Goal: Navigation & Orientation: Find specific page/section

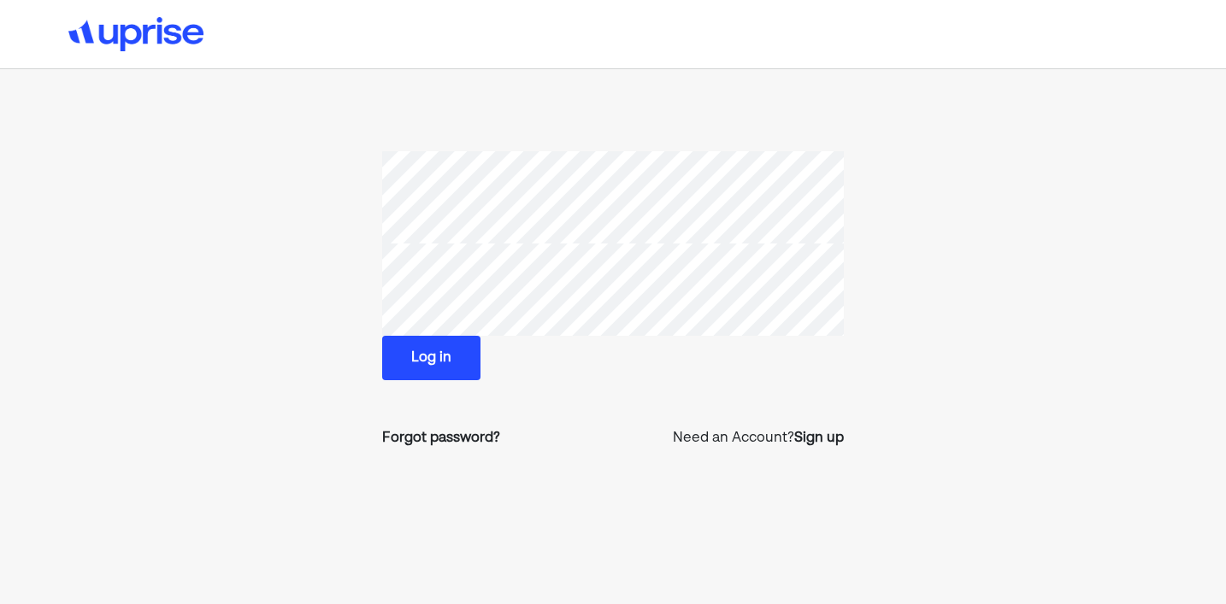
click at [410, 367] on button "Log in" at bounding box center [431, 358] width 98 height 44
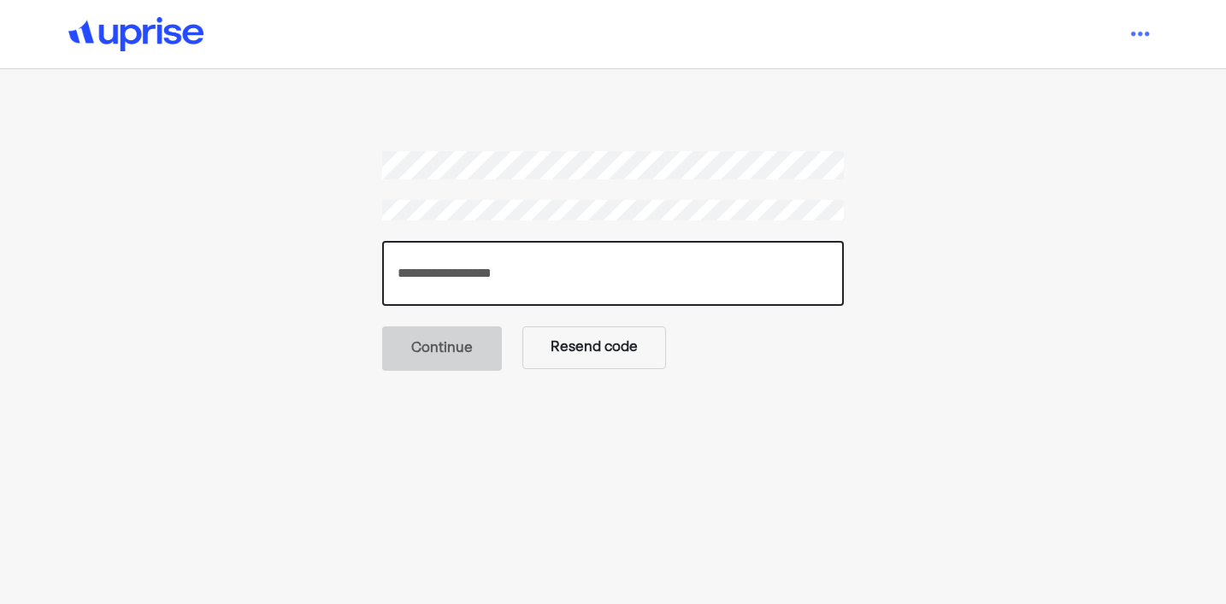
click at [474, 269] on input "number" at bounding box center [613, 273] width 462 height 65
click at [547, 302] on input "number" at bounding box center [613, 273] width 462 height 65
paste input "******"
type input "******"
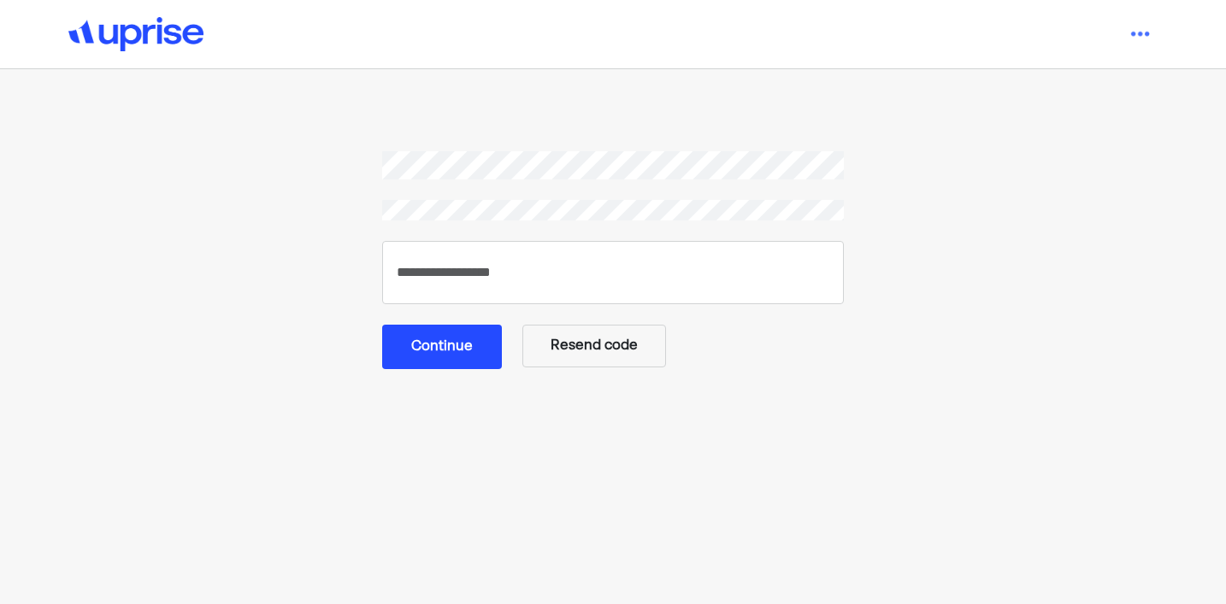
click at [433, 362] on button "Continue" at bounding box center [442, 347] width 120 height 44
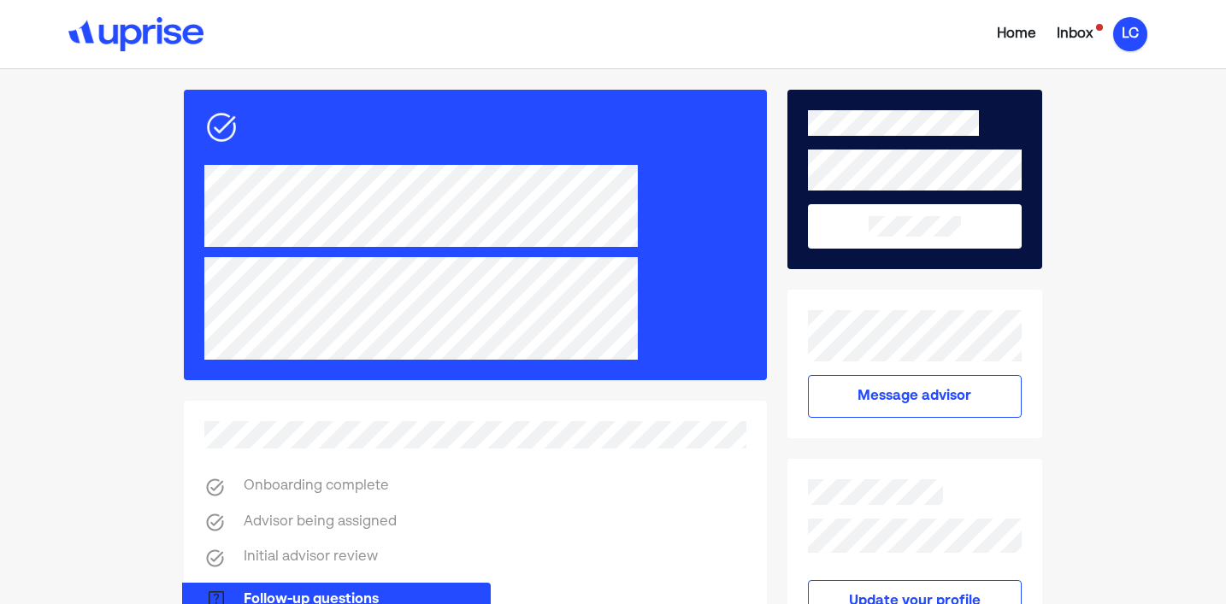
click at [1137, 21] on div "LC" at bounding box center [1130, 34] width 34 height 34
click at [1105, 109] on div "Settings" at bounding box center [1118, 106] width 55 height 21
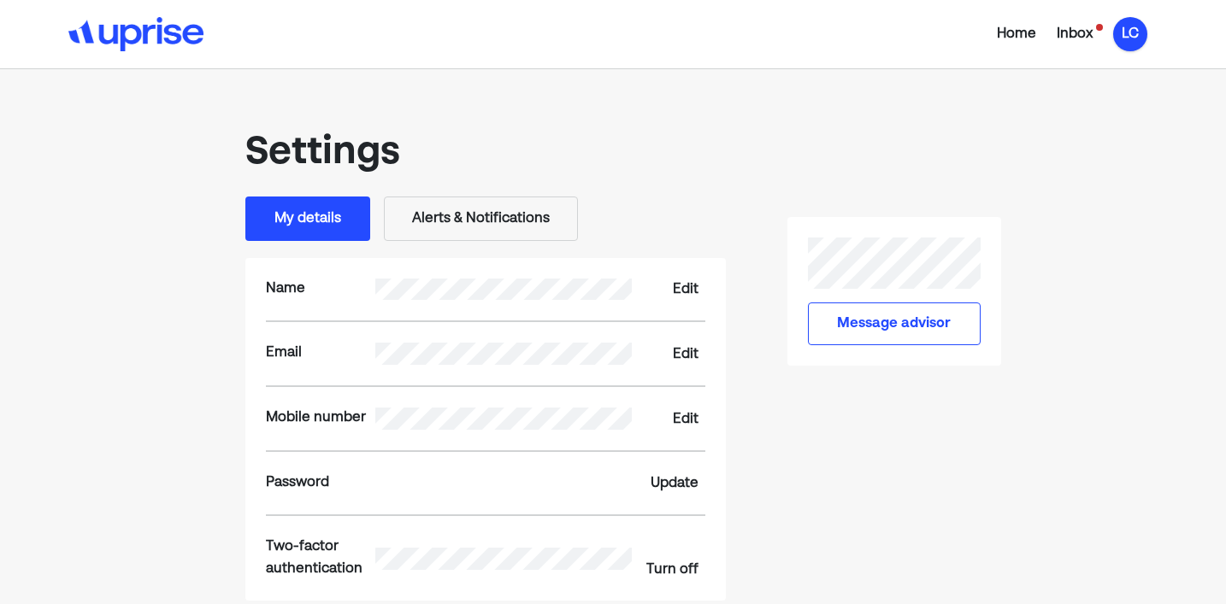
click at [1133, 38] on div "LC" at bounding box center [1130, 34] width 34 height 34
click at [1018, 35] on div "Home" at bounding box center [1016, 34] width 39 height 21
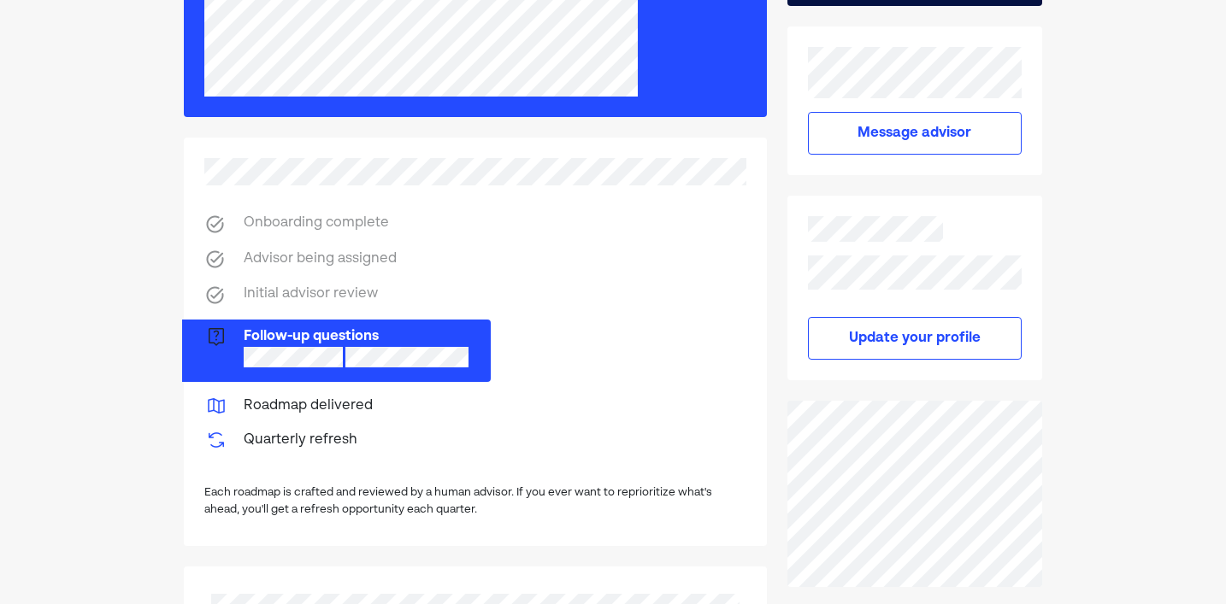
scroll to position [230, 0]
